Goal: Task Accomplishment & Management: Manage account settings

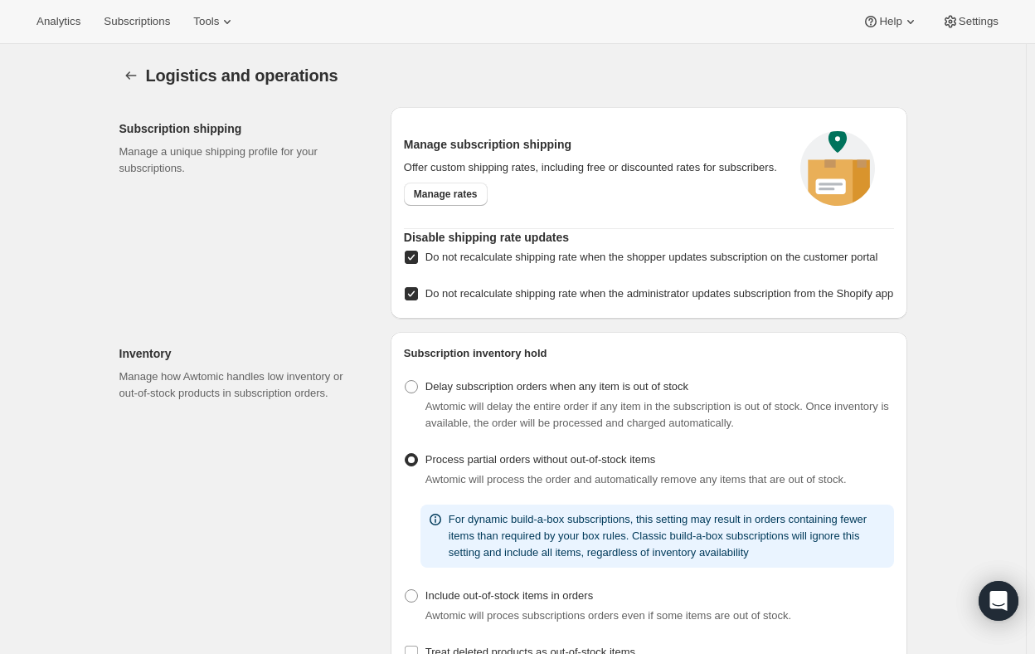
select select "DAY"
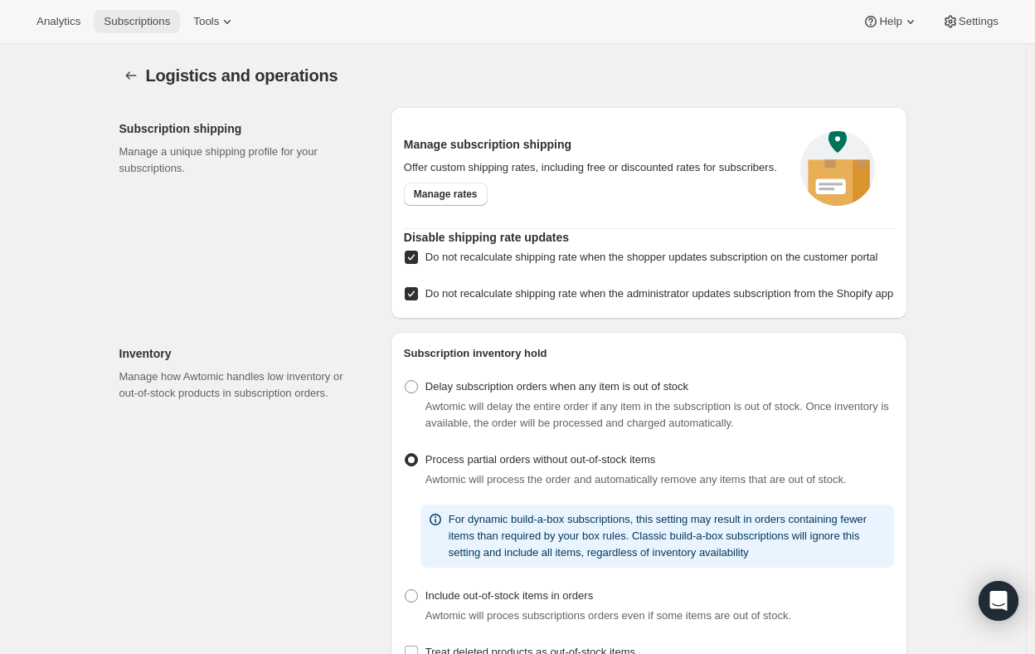
click at [135, 24] on span "Subscriptions" at bounding box center [137, 21] width 66 height 13
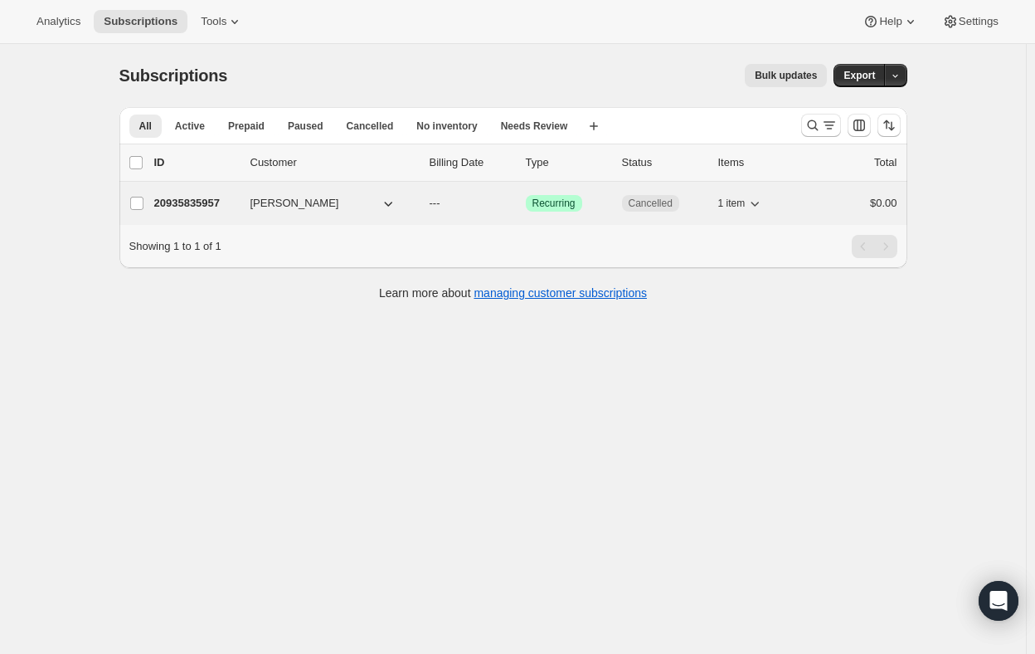
click at [176, 202] on p "20935835957" at bounding box center [195, 203] width 83 height 17
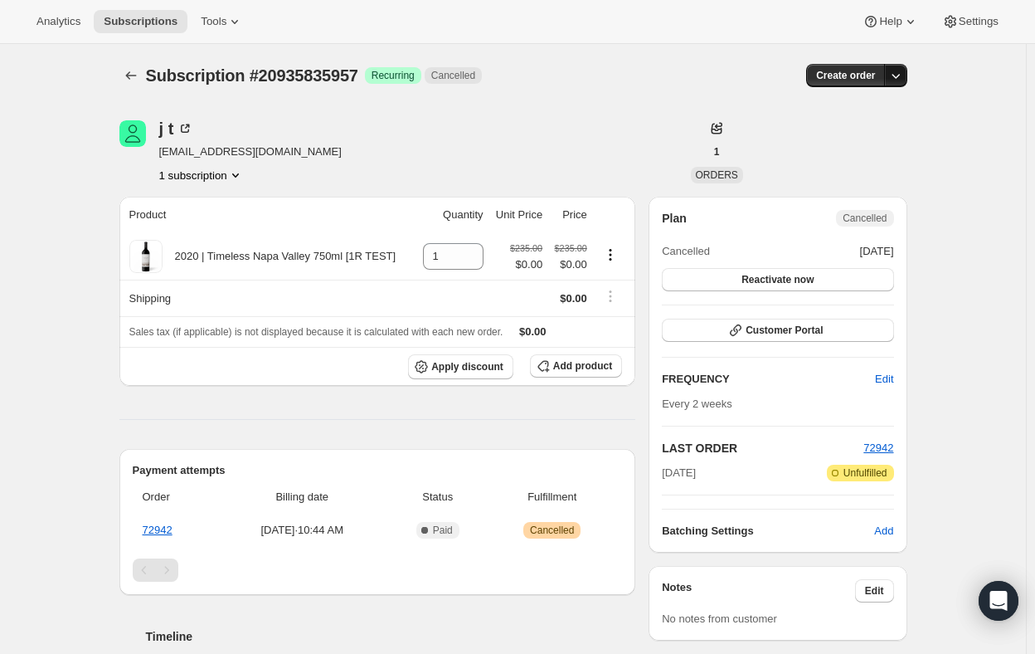
click at [898, 67] on button "button" at bounding box center [895, 75] width 23 height 23
click at [187, 125] on icon at bounding box center [185, 128] width 17 height 17
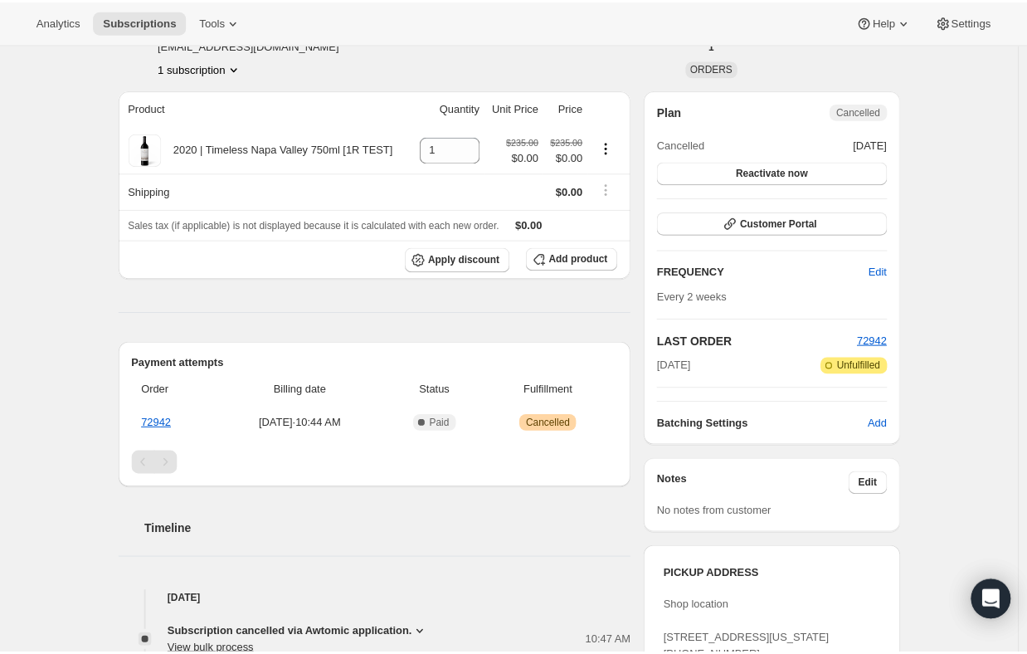
scroll to position [522, 0]
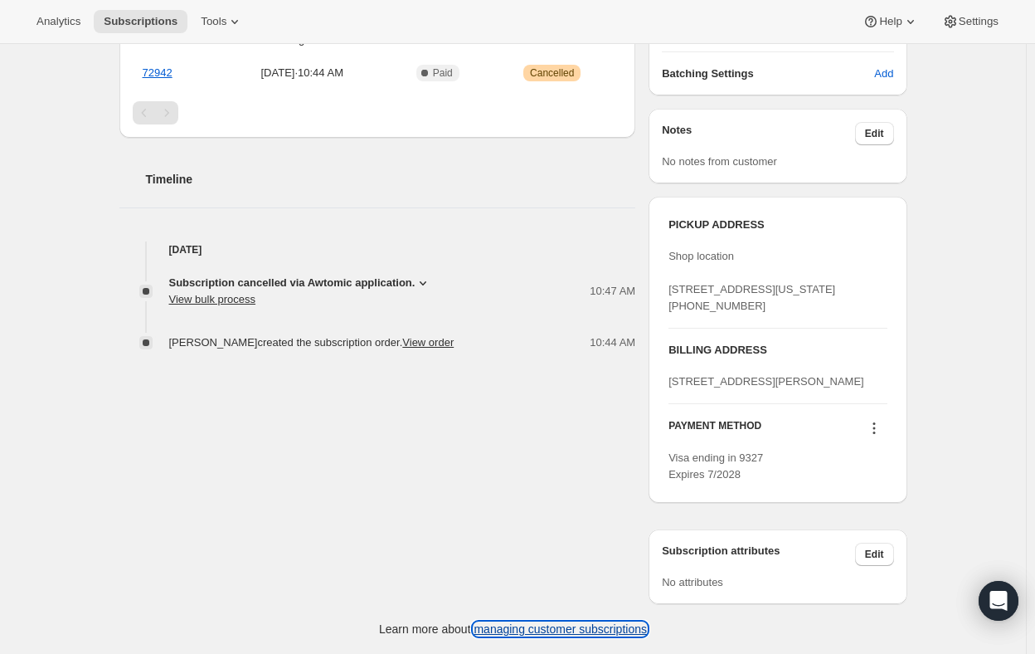
click at [523, 625] on link "managing customer subscriptions" at bounding box center [560, 628] width 173 height 13
